Goal: Task Accomplishment & Management: Manage account settings

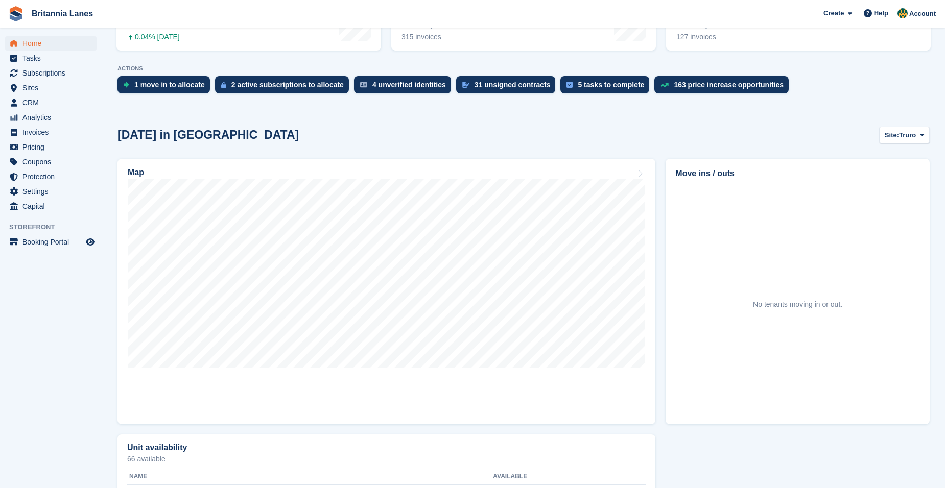
scroll to position [51, 0]
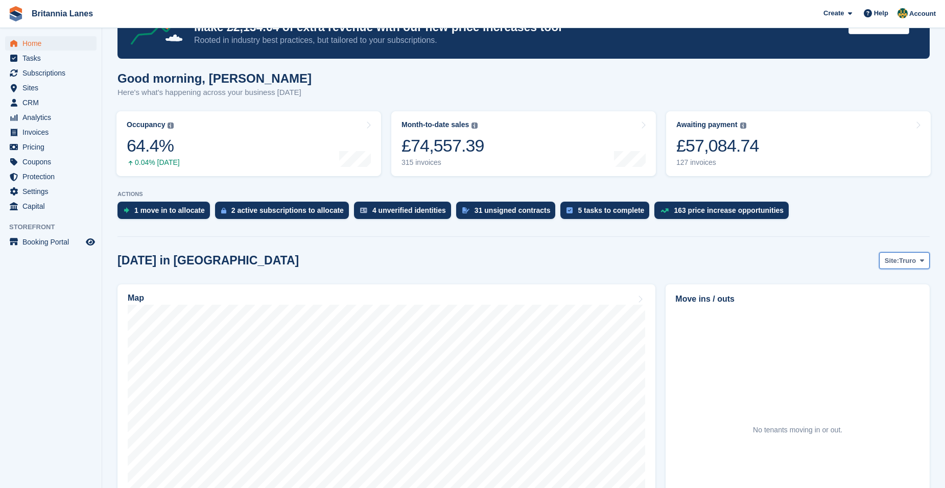
click at [896, 267] on button "Site: Truro" at bounding box center [904, 260] width 51 height 17
click at [869, 301] on link "Falmouth" at bounding box center [879, 303] width 92 height 18
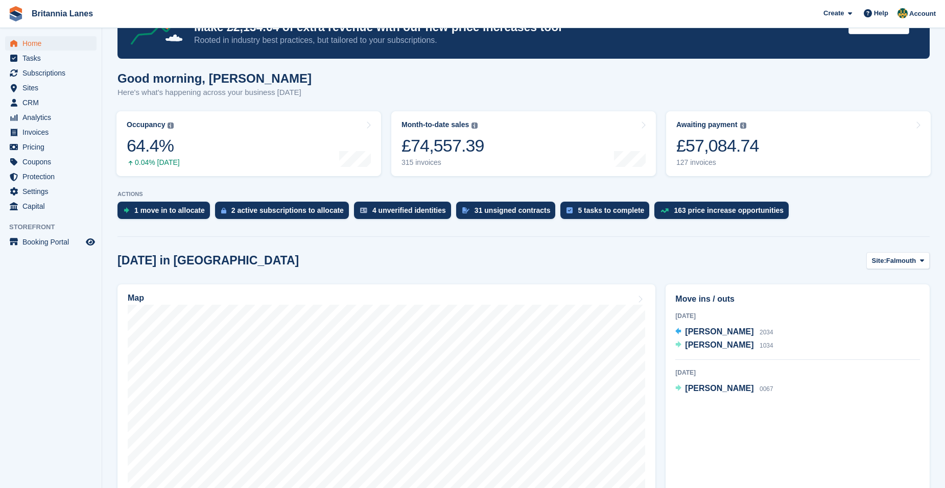
scroll to position [204, 0]
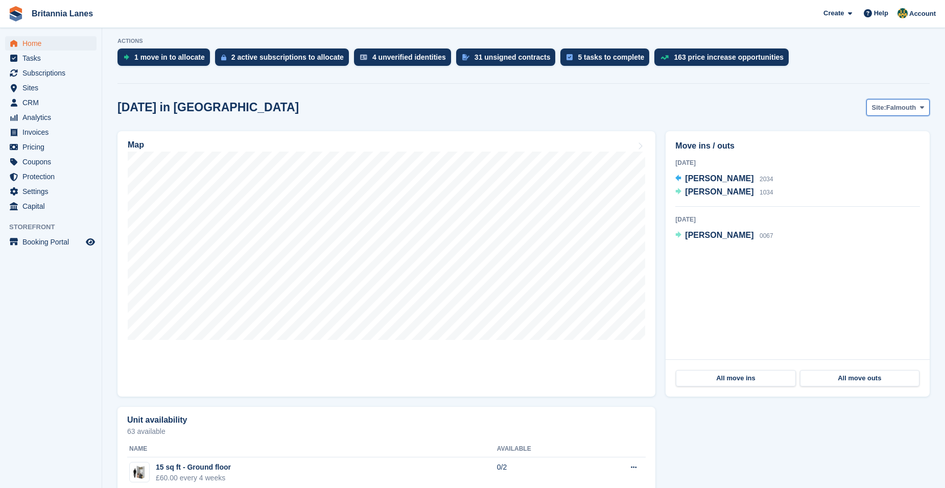
click at [898, 108] on span "Falmouth" at bounding box center [901, 108] width 30 height 10
click at [881, 183] on link "Hayle" at bounding box center [879, 187] width 92 height 18
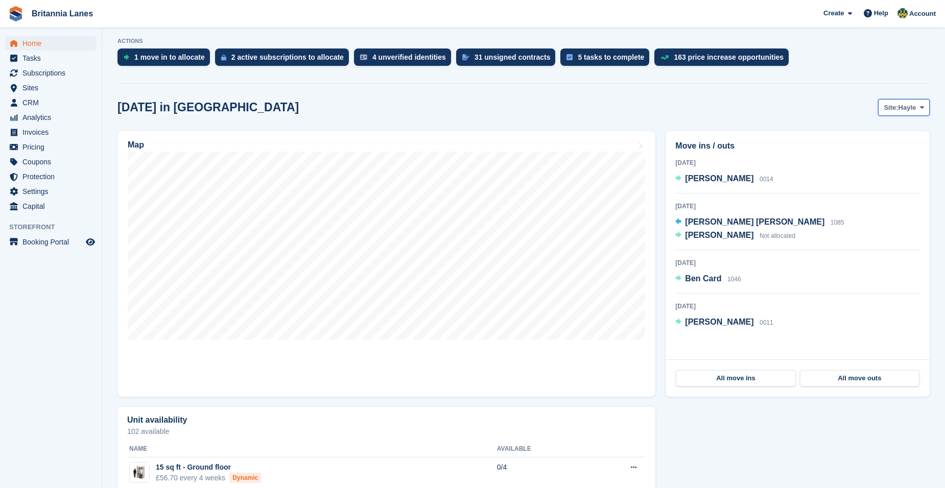
click at [905, 111] on span "Hayle" at bounding box center [908, 108] width 18 height 10
click at [880, 161] on link "[GEOGRAPHIC_DATA]" at bounding box center [879, 168] width 92 height 18
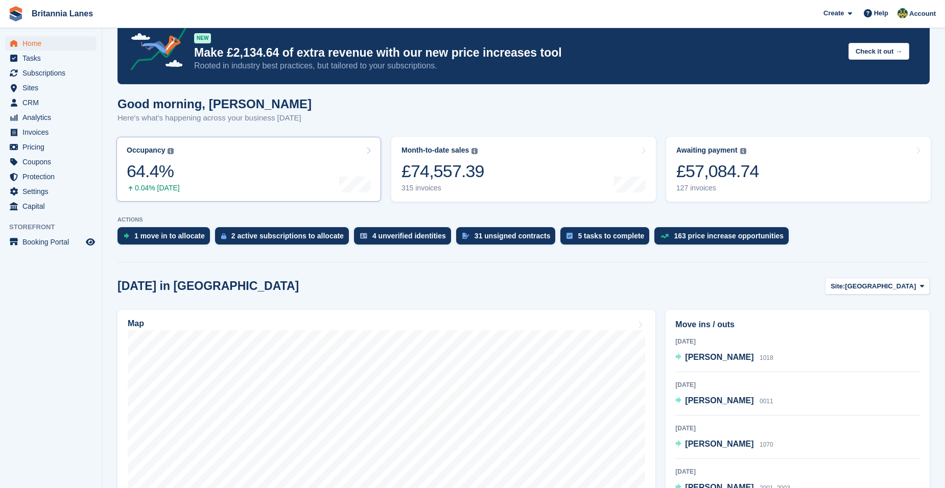
scroll to position [0, 0]
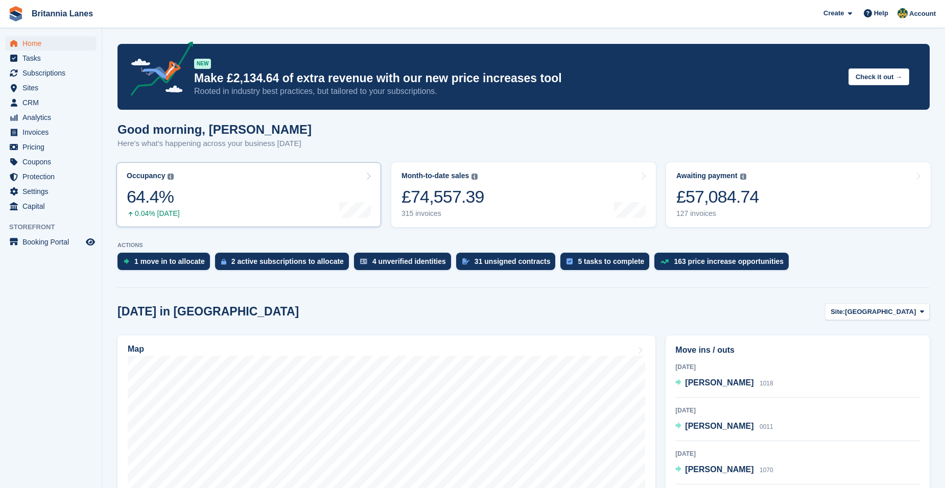
click at [186, 206] on link "Occupancy The percentage of all currently allocated units in terms of area. Inc…" at bounding box center [248, 194] width 265 height 65
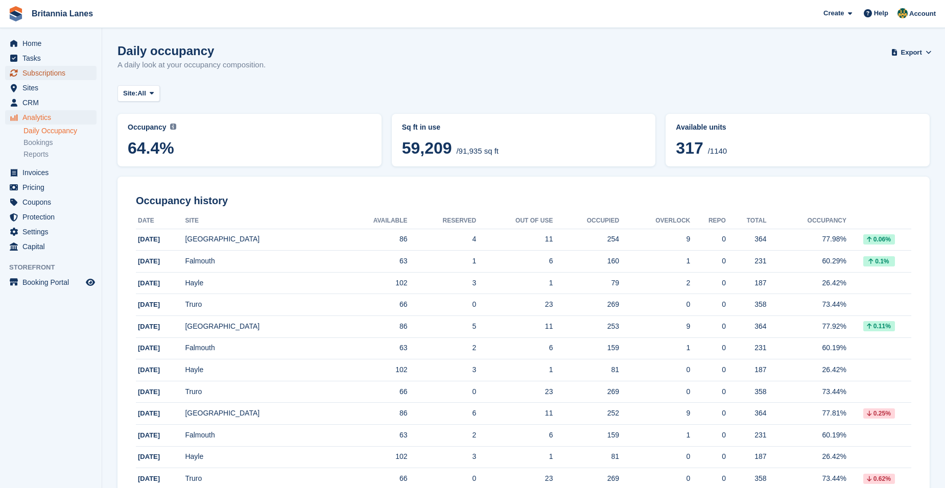
click at [57, 74] on span "Subscriptions" at bounding box center [52, 73] width 61 height 14
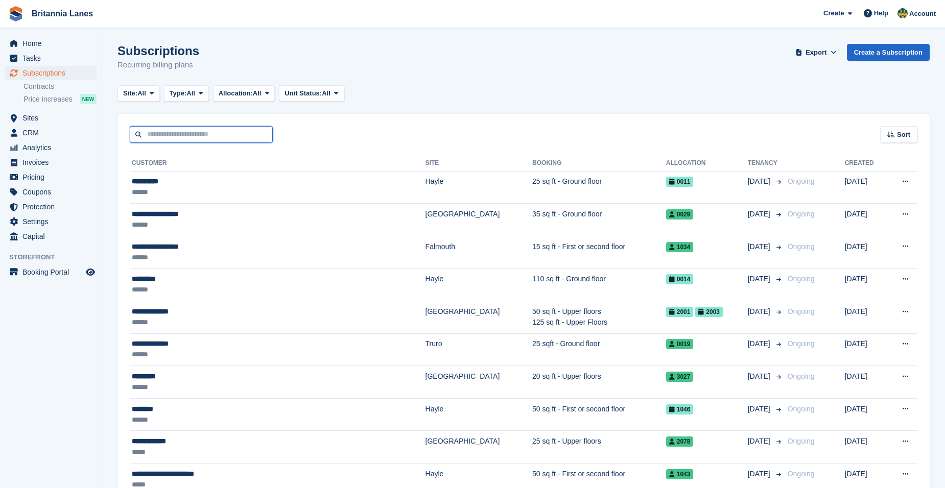
click at [173, 138] on input "text" at bounding box center [201, 134] width 143 height 17
type input "****"
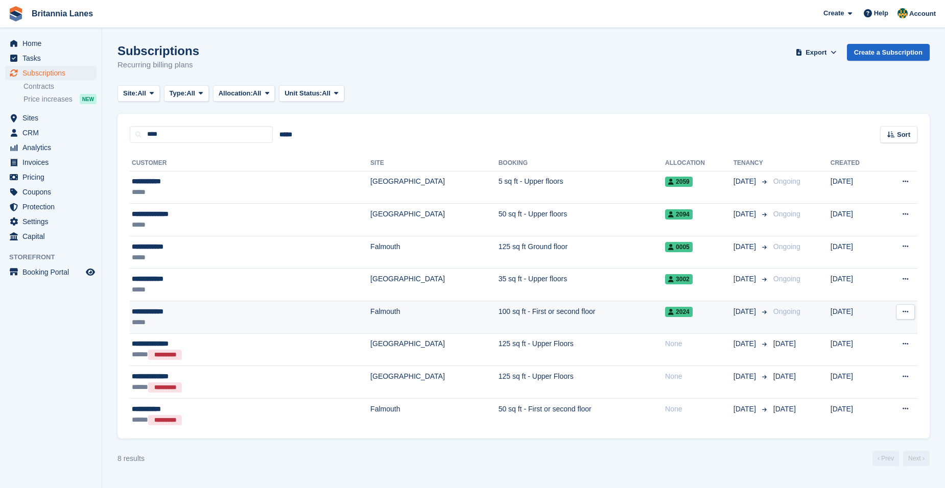
click at [191, 309] on div "**********" at bounding box center [201, 312] width 138 height 11
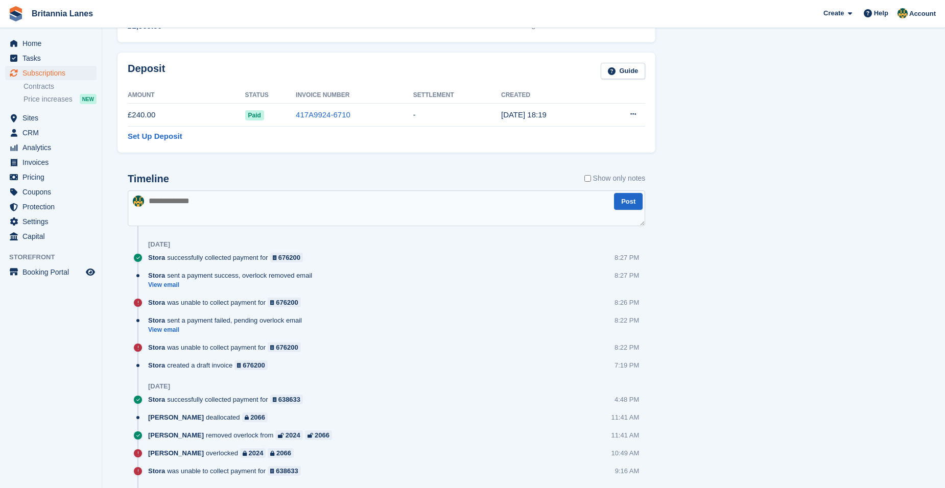
scroll to position [639, 0]
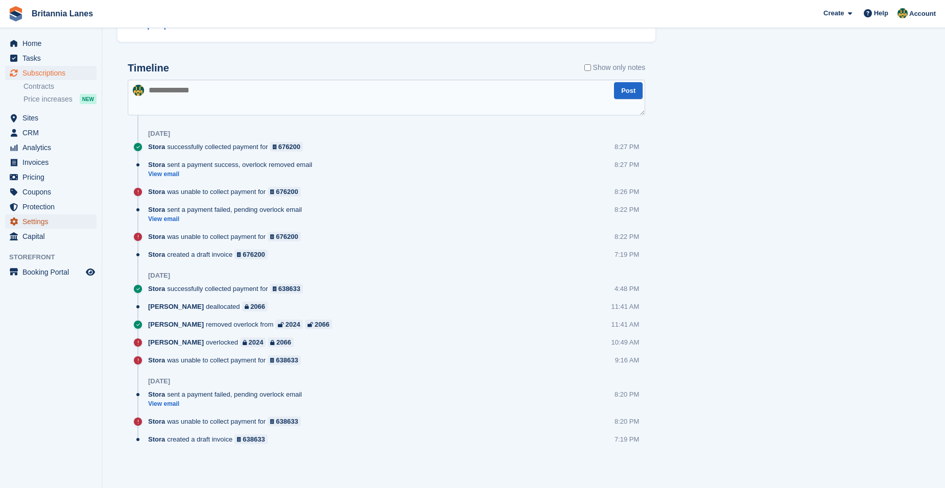
click at [54, 223] on span "Settings" at bounding box center [52, 222] width 61 height 14
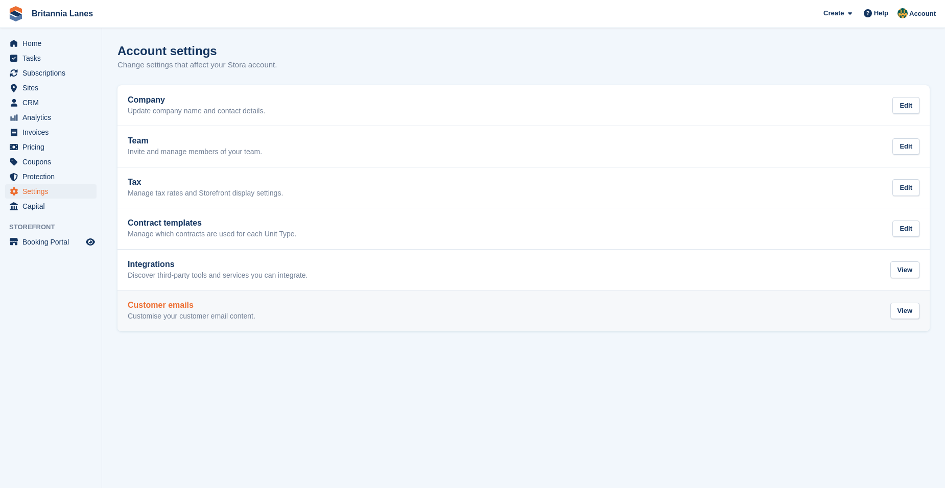
click at [297, 318] on div "Customer emails Customise your customer email content. View" at bounding box center [524, 311] width 792 height 20
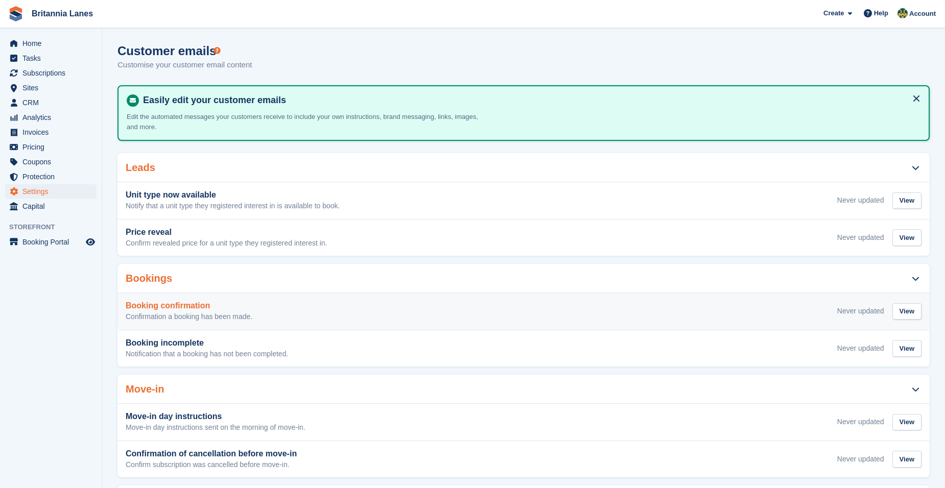
click at [204, 310] on h3 "Booking confirmation" at bounding box center [189, 305] width 127 height 9
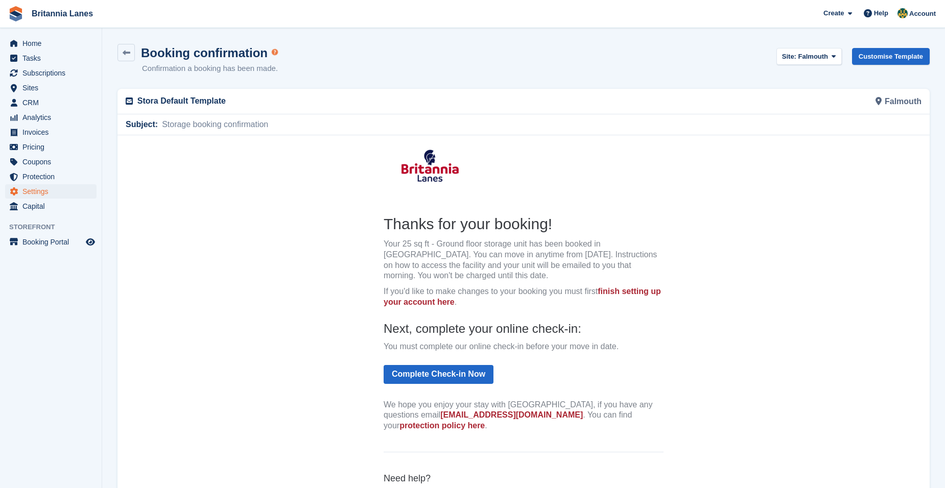
scroll to position [80, 0]
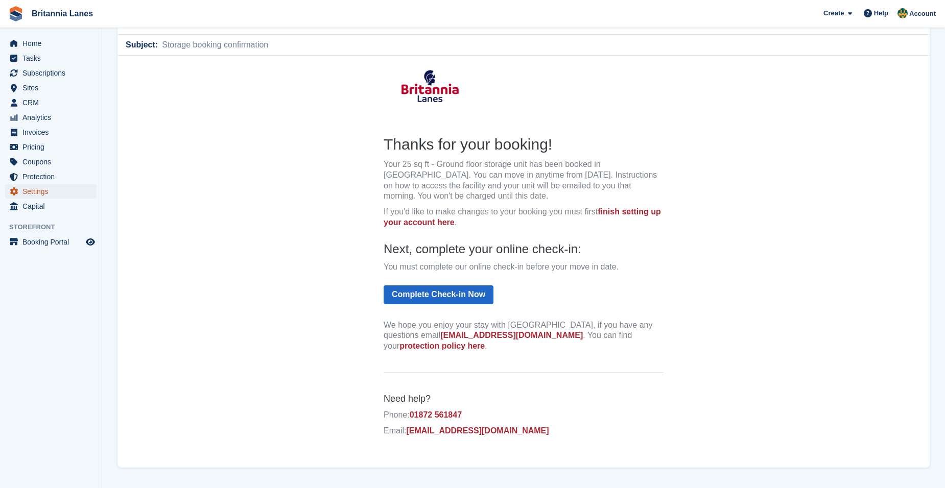
click at [40, 194] on span "Settings" at bounding box center [52, 191] width 61 height 14
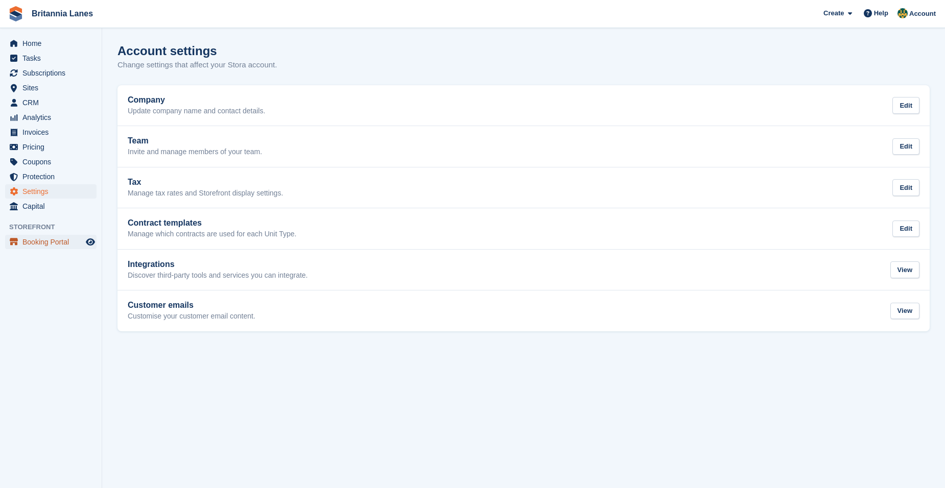
click at [38, 243] on span "Booking Portal" at bounding box center [52, 242] width 61 height 14
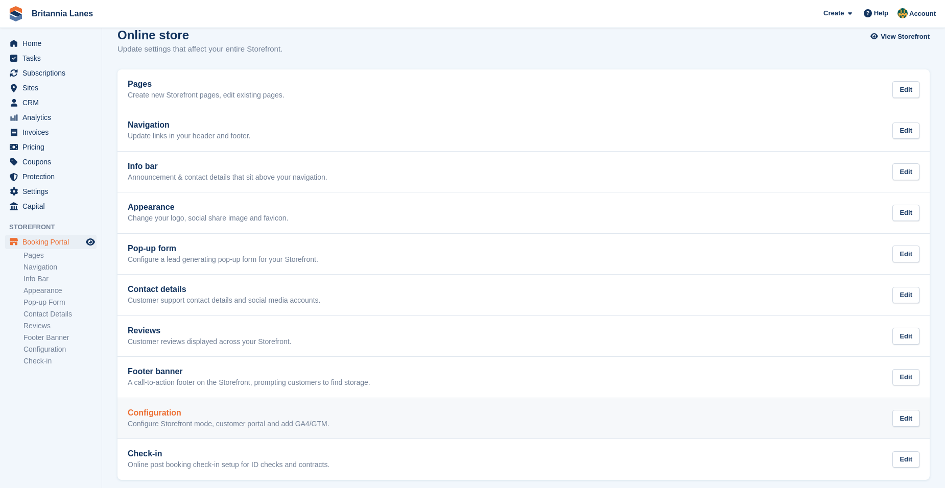
scroll to position [23, 0]
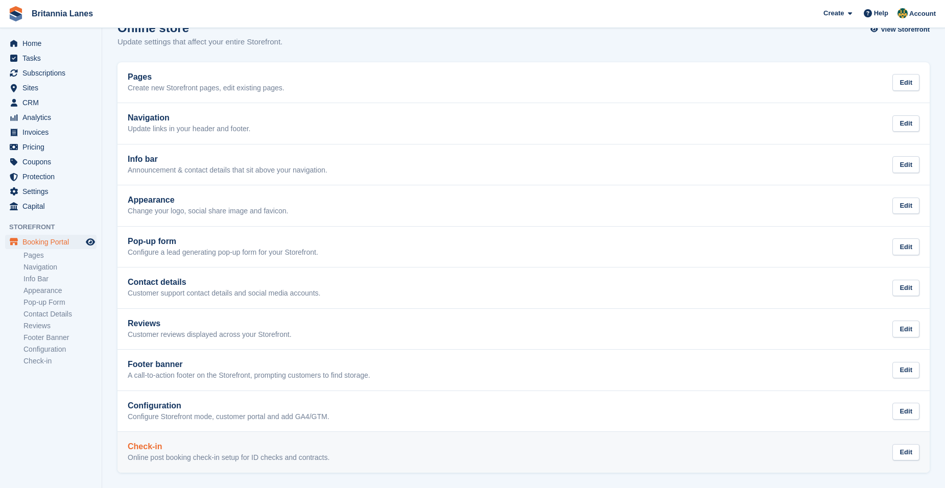
click at [239, 453] on div "Check-in Online post booking check-in setup for ID checks and contracts." at bounding box center [229, 452] width 202 height 20
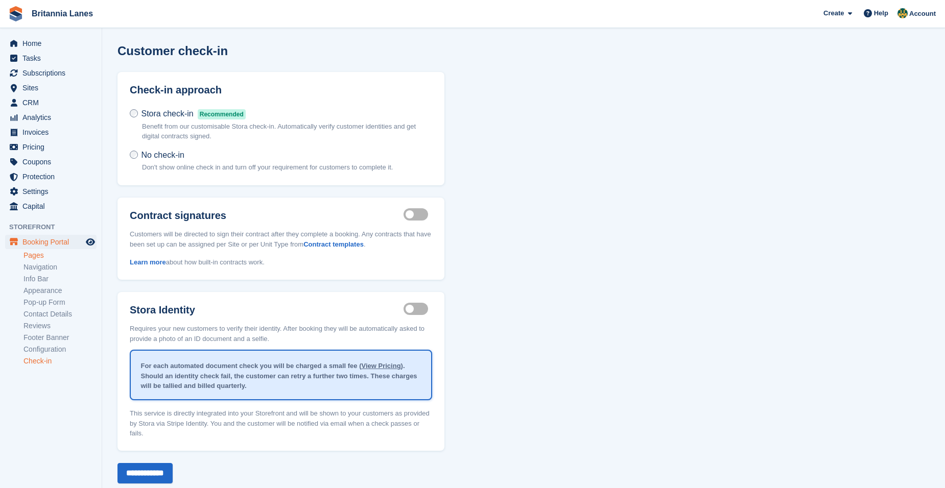
click at [49, 257] on link "Pages" at bounding box center [60, 256] width 73 height 10
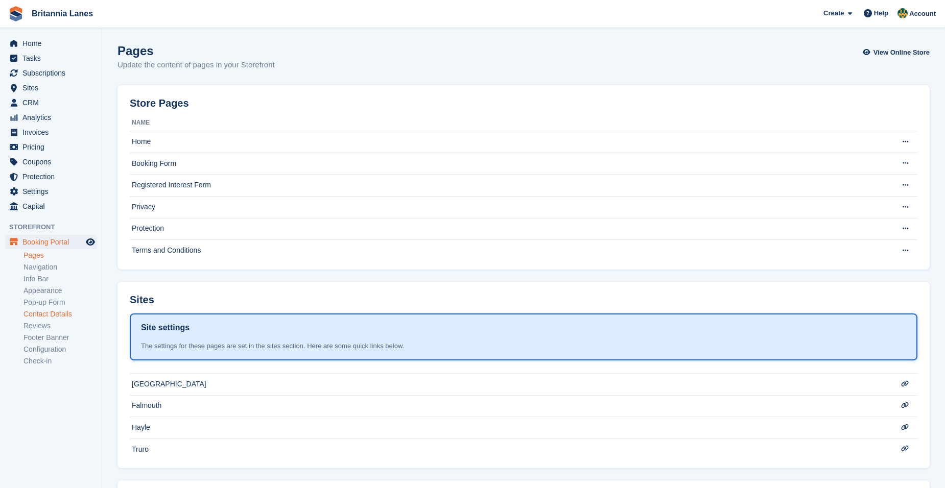
click at [72, 318] on link "Contact Details" at bounding box center [60, 315] width 73 height 10
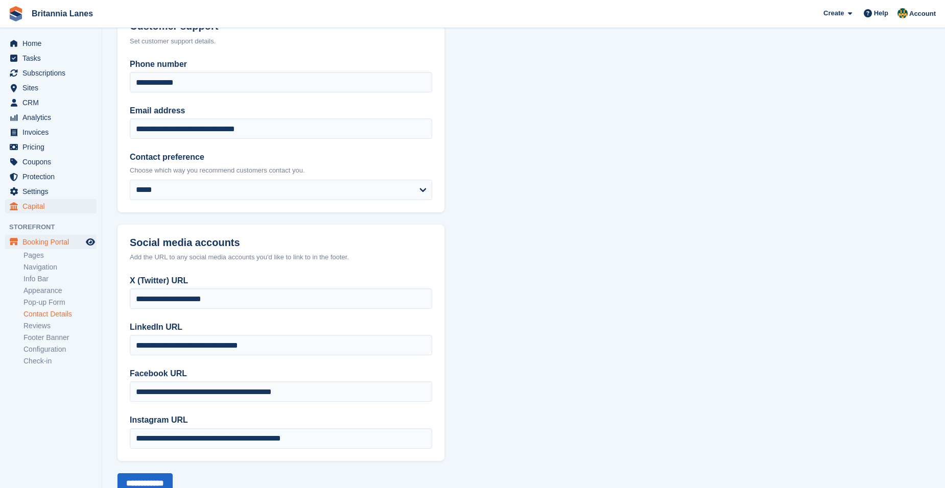
scroll to position [46, 0]
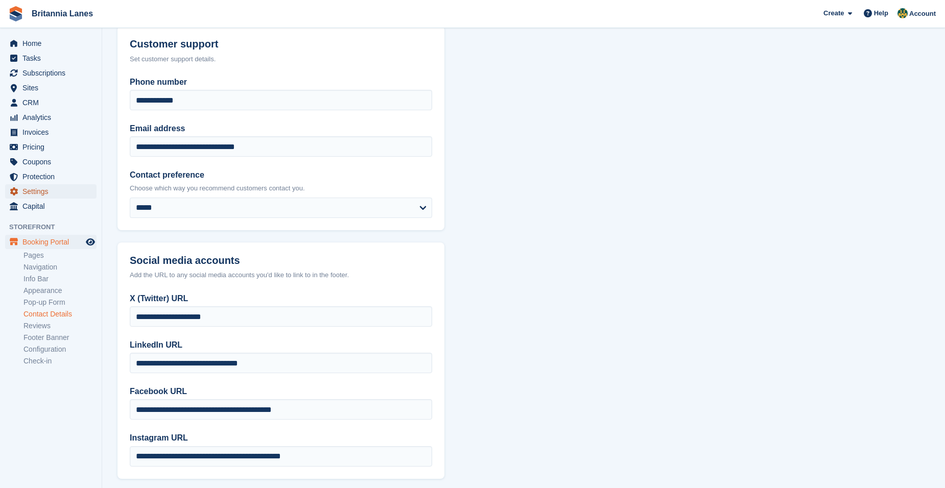
click at [54, 197] on span "Settings" at bounding box center [52, 191] width 61 height 14
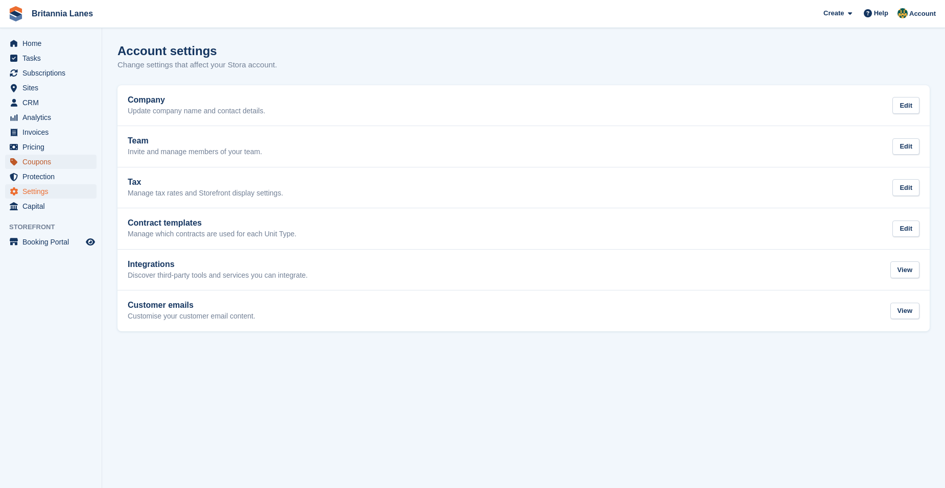
click at [61, 166] on span "Coupons" at bounding box center [52, 162] width 61 height 14
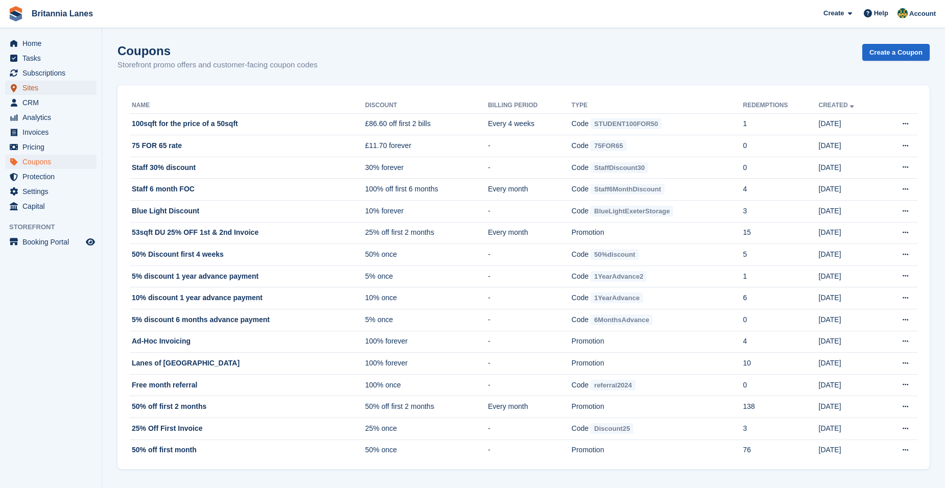
click at [38, 87] on span "Sites" at bounding box center [52, 88] width 61 height 14
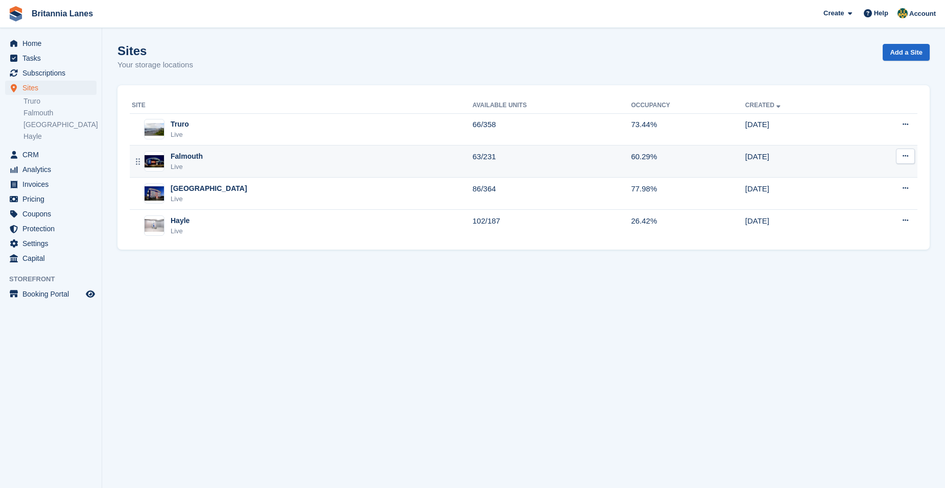
click at [322, 153] on div "Falmouth Live" at bounding box center [302, 161] width 341 height 21
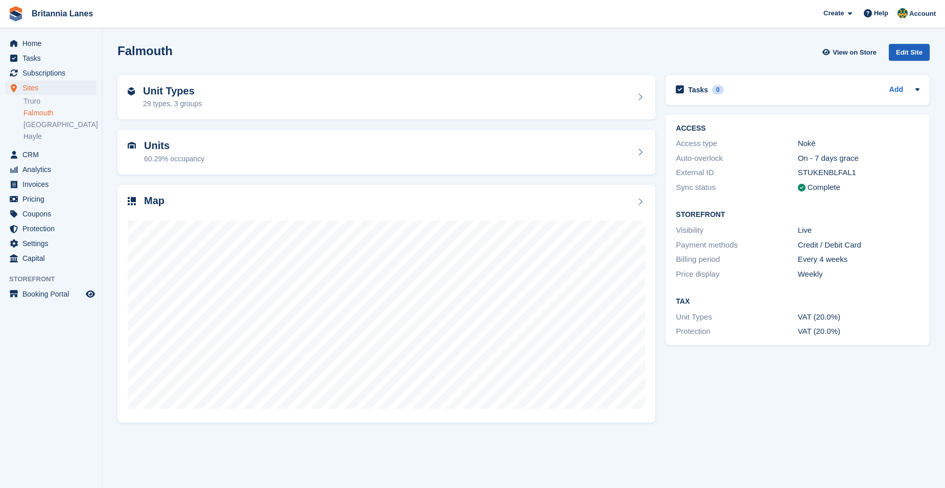
click at [921, 50] on div "Edit Site" at bounding box center [909, 52] width 41 height 17
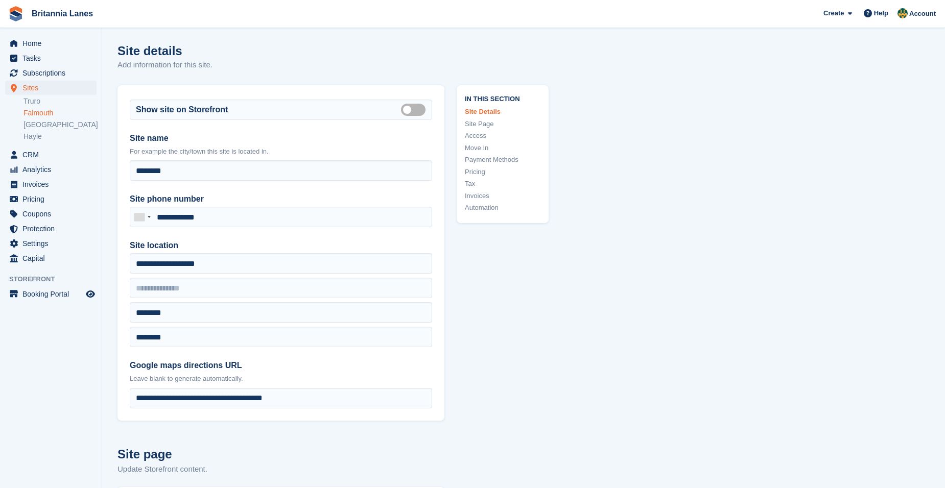
click at [3, 37] on li "Home" at bounding box center [51, 43] width 102 height 14
click at [12, 42] on icon "menu" at bounding box center [13, 43] width 7 height 7
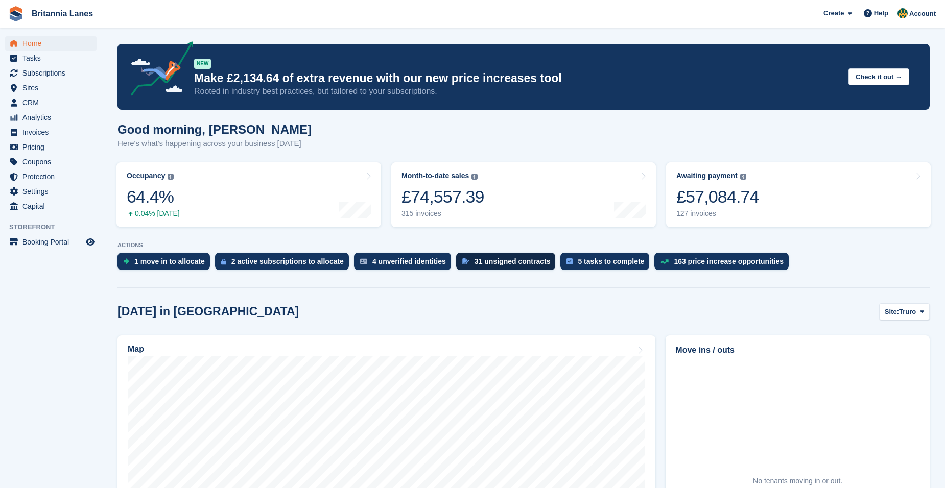
click at [496, 268] on div "31 unsigned contracts" at bounding box center [506, 261] width 100 height 17
